Goal: Transaction & Acquisition: Purchase product/service

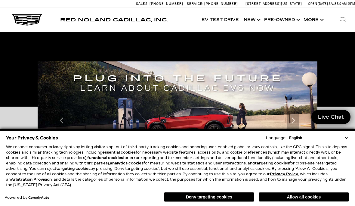
click at [308, 201] on button "Allow all cookies" at bounding box center [304, 196] width 90 height 9
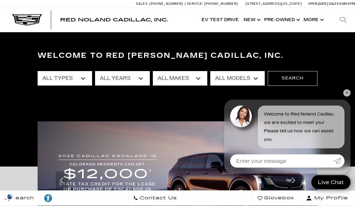
scroll to position [34, 0]
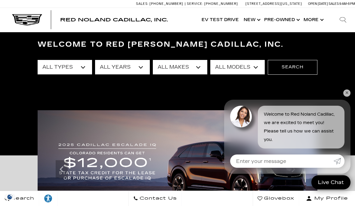
click at [52, 66] on select "All Types New Used Certified Used Demo" at bounding box center [65, 67] width 54 height 14
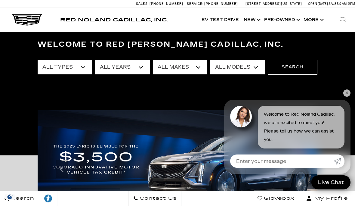
click at [253, 70] on select "All Models [US_STATE] Corvette Grand Sport Crosstrek Crown Signia CT4 CT5 Duran…" at bounding box center [237, 67] width 54 height 14
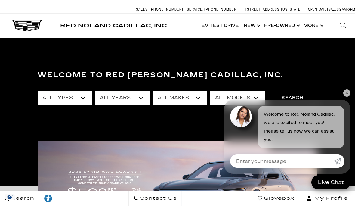
scroll to position [0, 0]
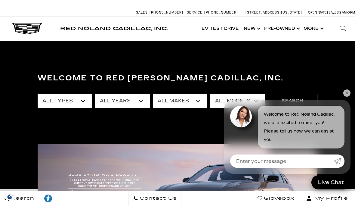
click at [286, 31] on link "Show Pre-Owned" at bounding box center [281, 29] width 39 height 24
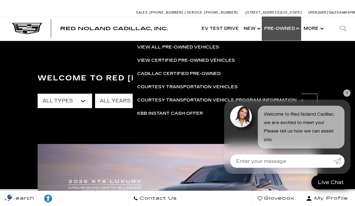
click at [217, 48] on link "View All Pre-Owned Vehicles" at bounding box center [217, 47] width 169 height 13
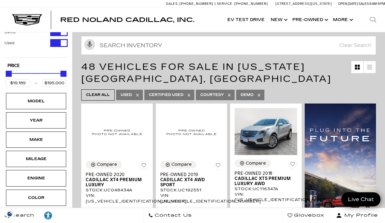
scroll to position [42, 0]
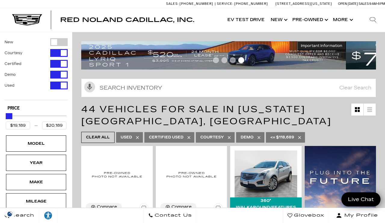
type input "$19,689"
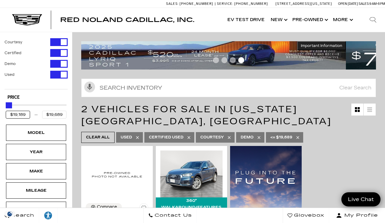
click at [12, 116] on input "$19,189" at bounding box center [18, 115] width 24 height 8
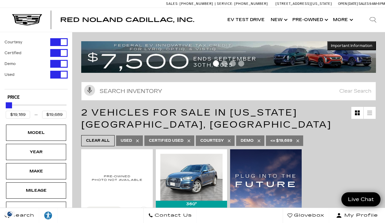
click at [61, 43] on div "Filter by Vehicle Type" at bounding box center [58, 42] width 17 height 8
click at [61, 55] on div "Filter by Vehicle Type" at bounding box center [58, 53] width 17 height 8
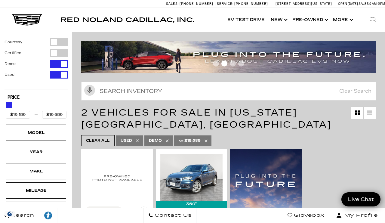
click at [60, 62] on div "Filter by Vehicle Type" at bounding box center [58, 64] width 17 height 8
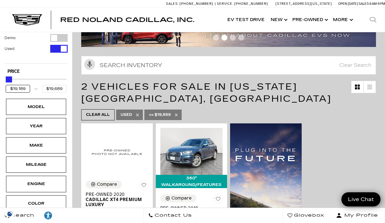
click at [15, 90] on input "$19,189" at bounding box center [18, 89] width 24 height 8
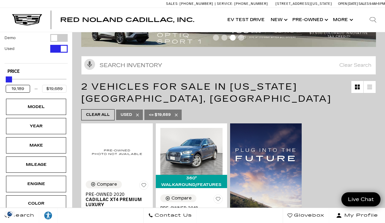
click at [28, 91] on input "19,189" at bounding box center [18, 89] width 24 height 8
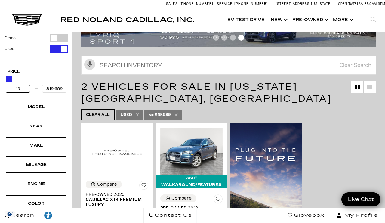
type input "1"
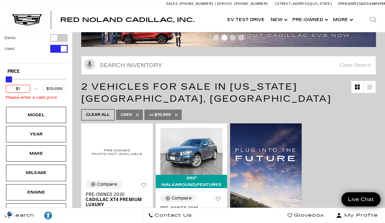
type input "$"
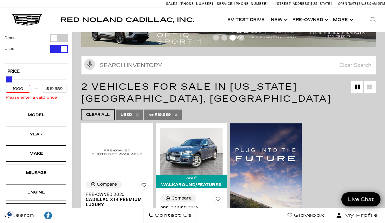
type input "$19,189"
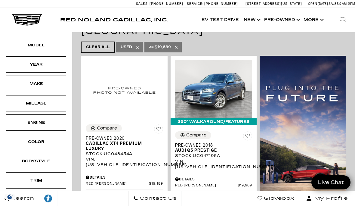
scroll to position [0, 0]
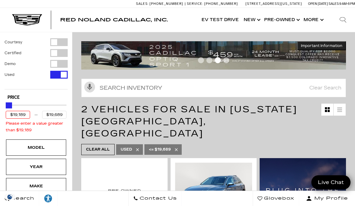
click at [284, 22] on link "Show Pre-Owned" at bounding box center [281, 20] width 39 height 24
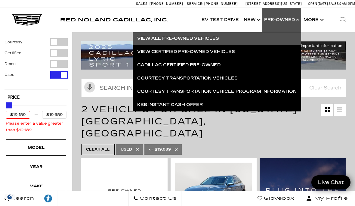
click at [267, 39] on link "View All Pre-Owned Vehicles" at bounding box center [217, 38] width 169 height 13
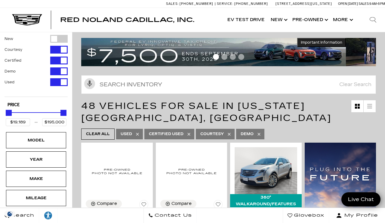
click at [312, 21] on link "Show Pre-Owned" at bounding box center [309, 20] width 41 height 24
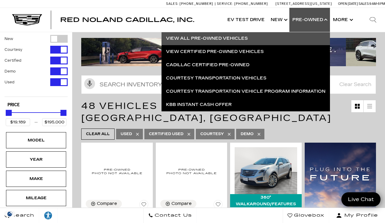
click at [300, 38] on link "View All Pre-Owned Vehicles" at bounding box center [246, 38] width 169 height 13
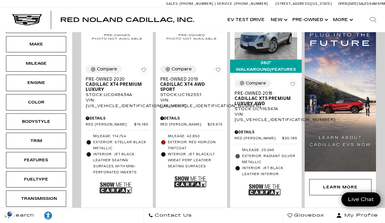
scroll to position [138, 0]
click at [28, 123] on div "Bodystyle" at bounding box center [36, 121] width 30 height 7
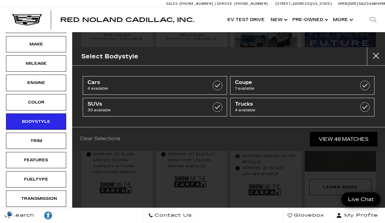
click at [282, 106] on span "Trucks" at bounding box center [292, 104] width 115 height 6
type input "$29,689"
type input "$35,189"
checkbox input "true"
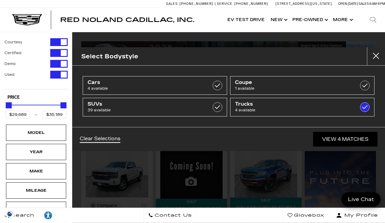
click at [349, 140] on link "View 4 Matches" at bounding box center [345, 139] width 64 height 15
